Goal: Task Accomplishment & Management: Manage account settings

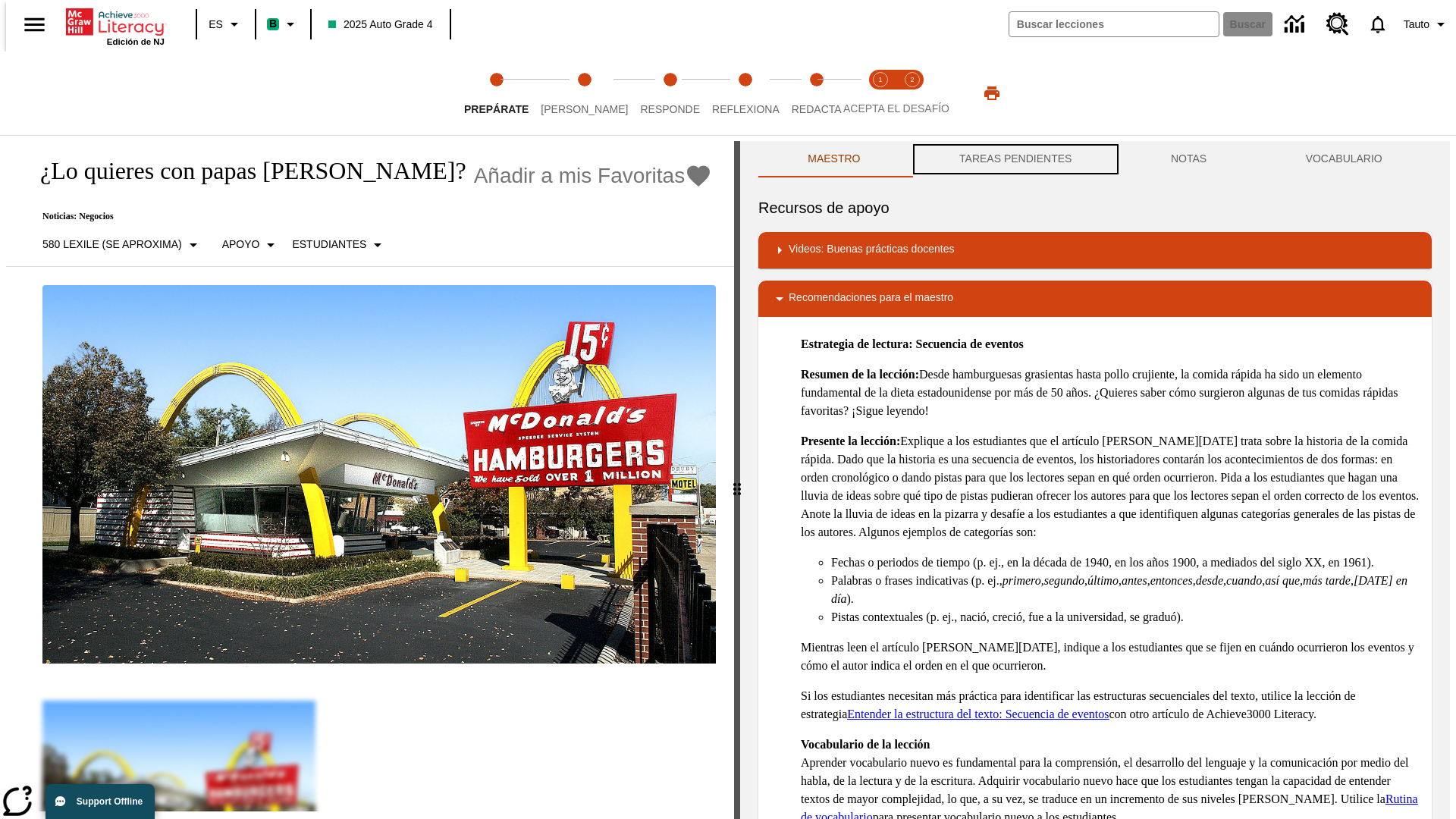
click at [1013, 160] on button "TAREAS PENDIENTES" at bounding box center [1015, 159] width 212 height 36
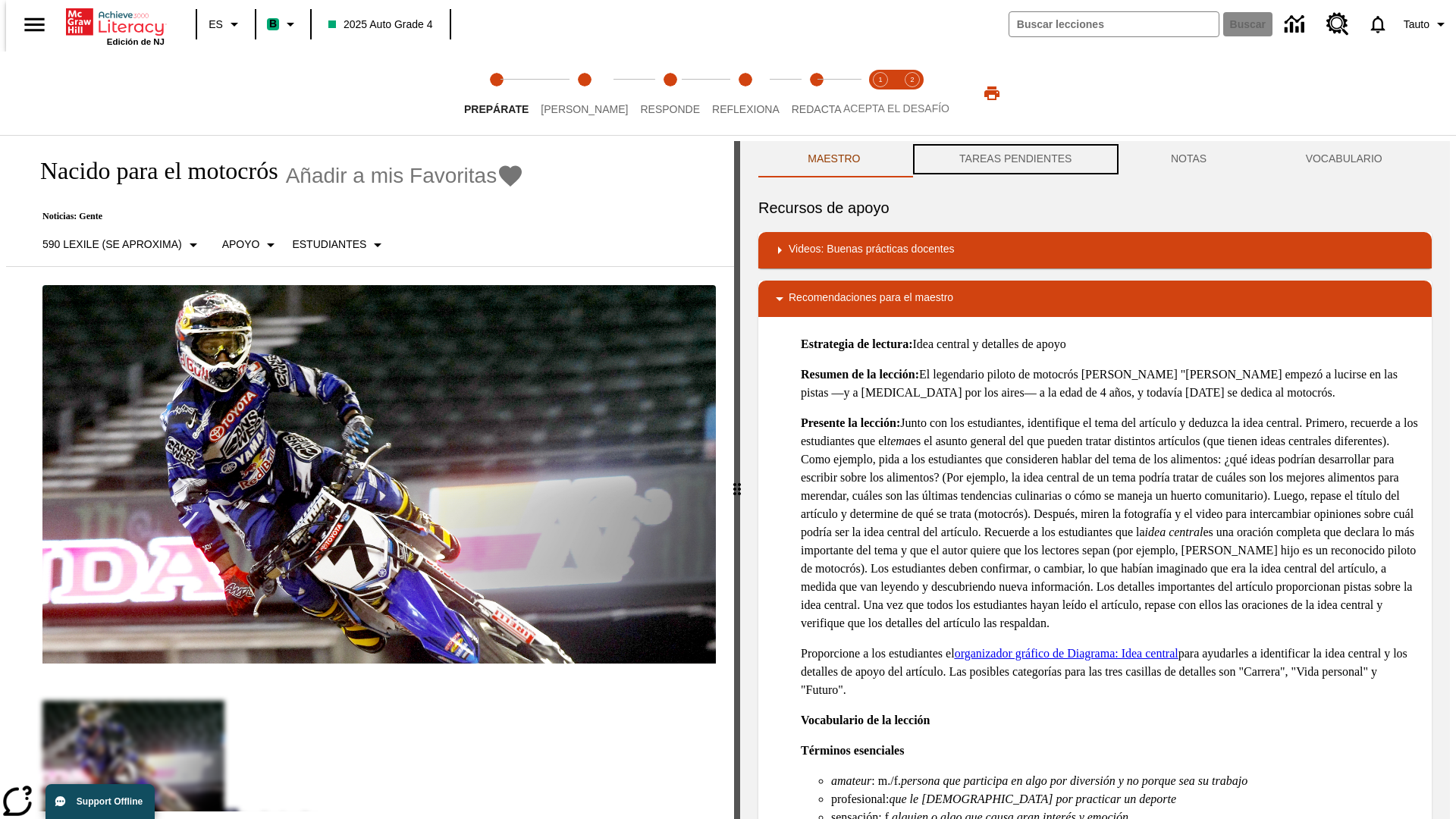
click at [1013, 160] on button "TAREAS PENDIENTES" at bounding box center [1015, 159] width 212 height 36
